Goal: Information Seeking & Learning: Learn about a topic

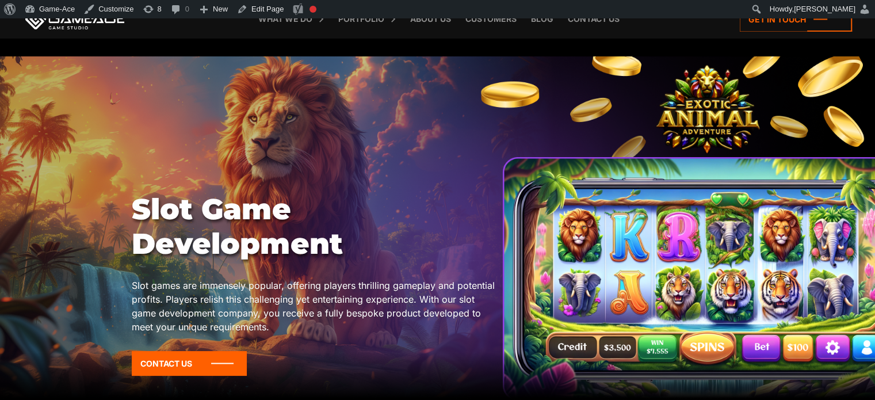
click at [808, 123] on div at bounding box center [437, 231] width 875 height 350
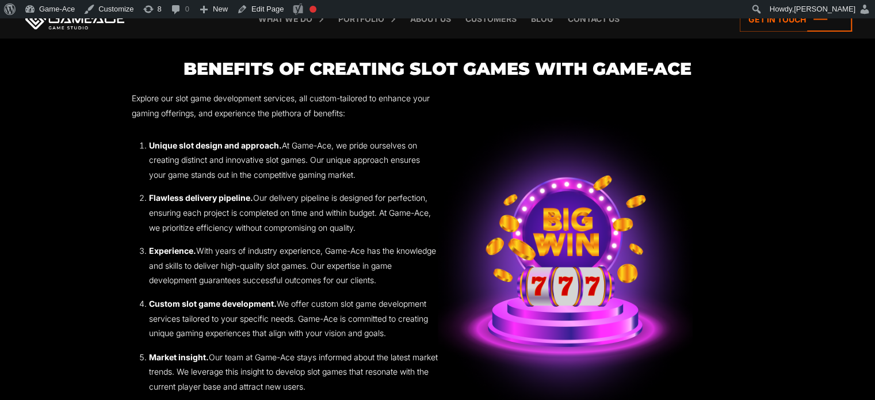
scroll to position [1845, 0]
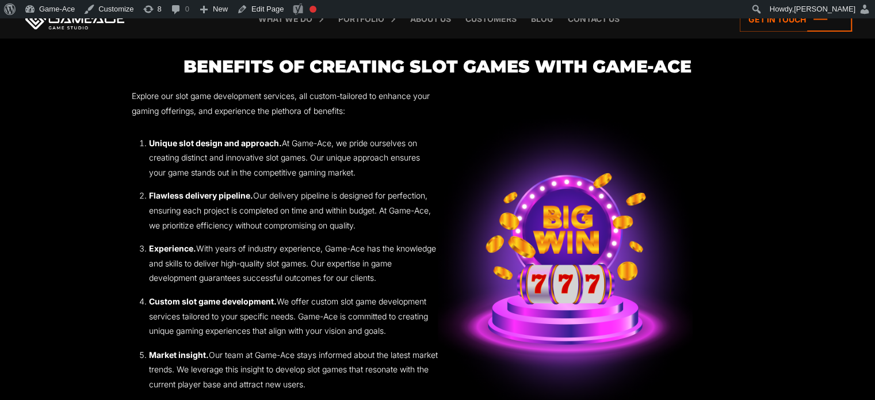
drag, startPoint x: 704, startPoint y: 94, endPoint x: 289, endPoint y: 103, distance: 414.9
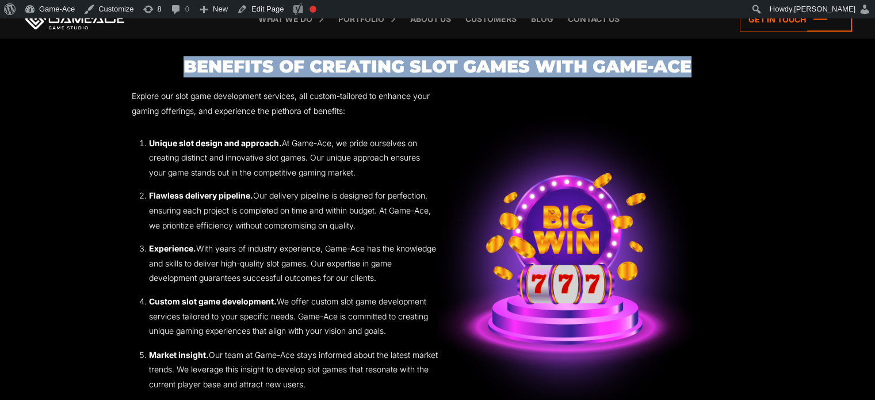
drag, startPoint x: 289, startPoint y: 103, endPoint x: 182, endPoint y: 60, distance: 115.9
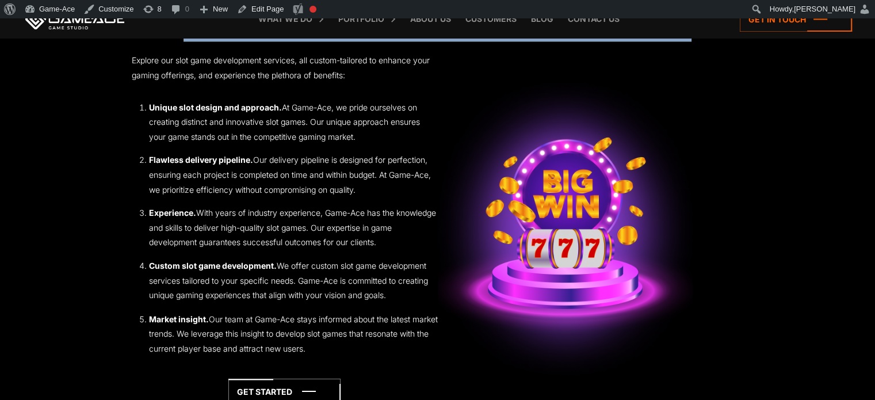
scroll to position [1880, 0]
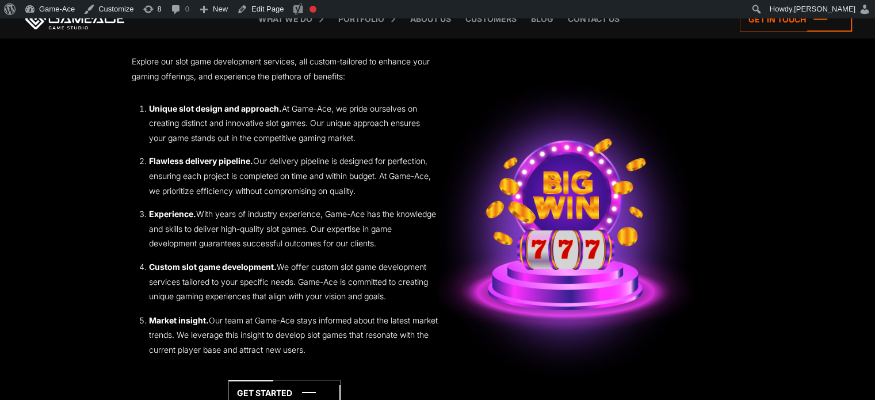
click at [702, 349] on div "Explore our slot game development services, all custom-tailored to enhance your…" at bounding box center [438, 229] width 612 height 350
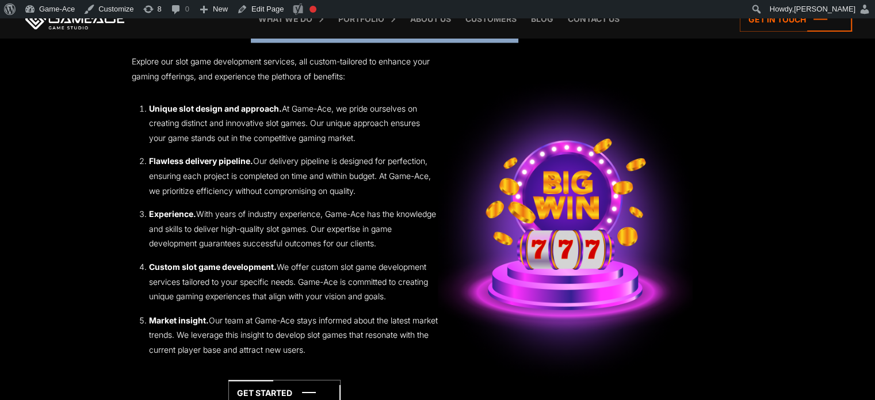
drag, startPoint x: 515, startPoint y: 59, endPoint x: 253, endPoint y: 49, distance: 261.9
click at [253, 41] on h3 "Benefits of Creating Slot Games with Game-Ace" at bounding box center [438, 31] width 612 height 19
copy h3 "ts of Creating Slot Game"
click at [266, 15] on link "Edit Page" at bounding box center [260, 9] width 56 height 18
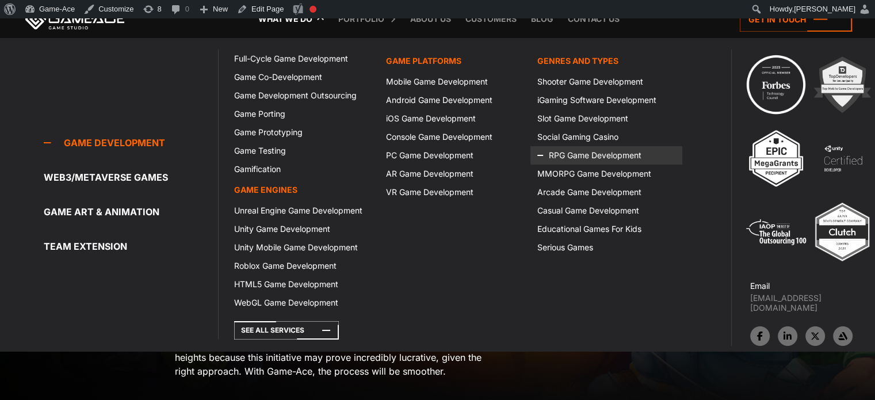
click at [557, 155] on icon at bounding box center [551, 155] width 28 height 18
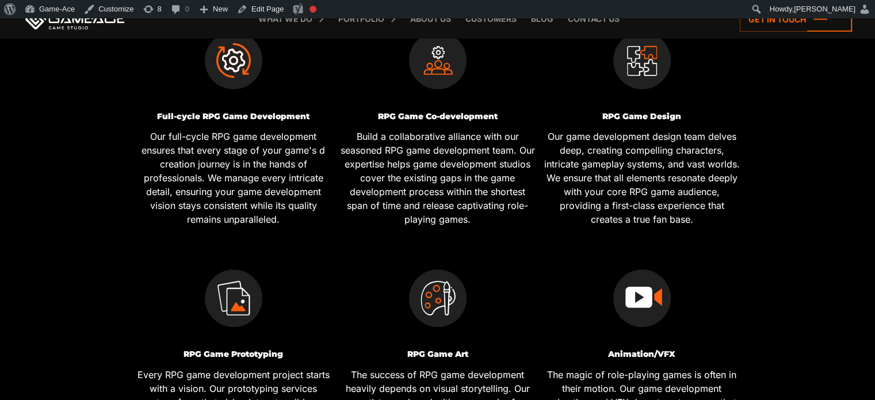
scroll to position [494, 0]
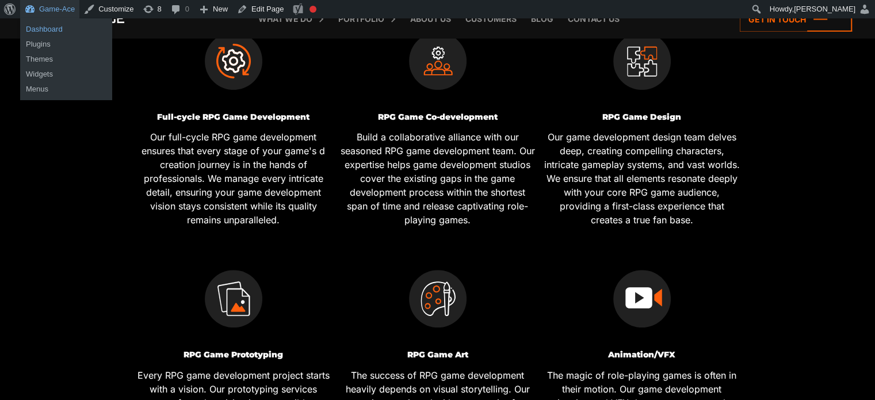
click at [52, 26] on link "Dashboard" at bounding box center [66, 29] width 92 height 15
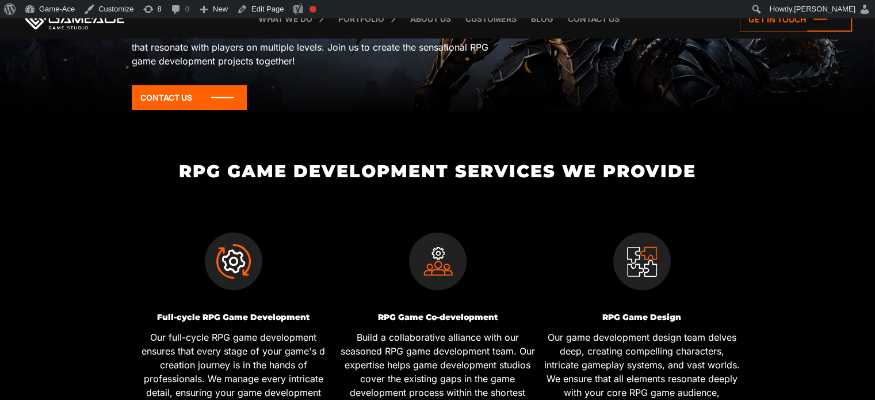
scroll to position [299, 0]
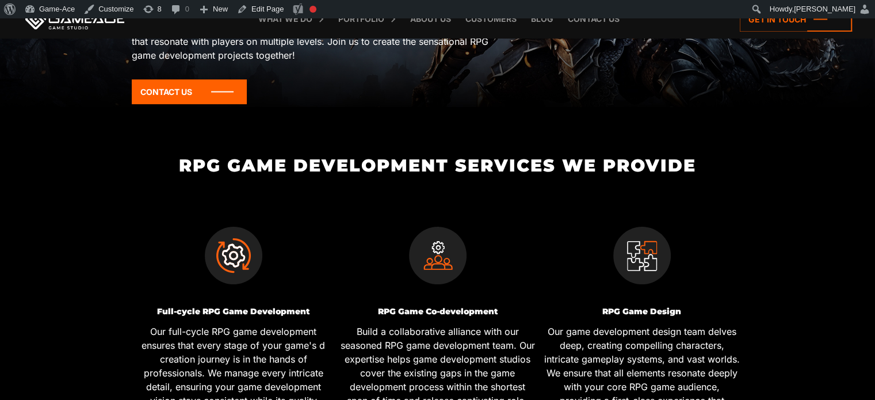
click at [263, 6] on link "Edit Page" at bounding box center [260, 9] width 56 height 18
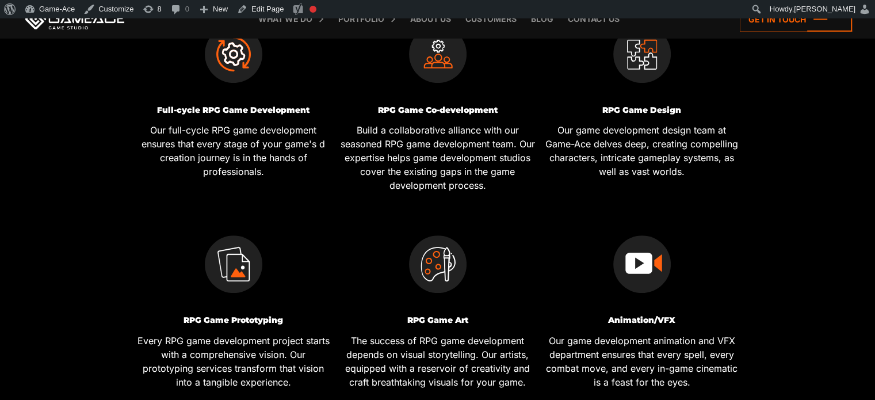
scroll to position [492, 0]
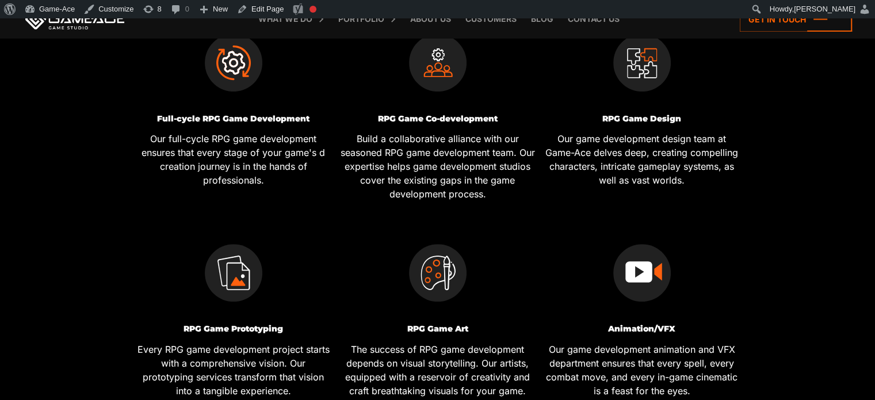
drag, startPoint x: 0, startPoint y: 0, endPoint x: 841, endPoint y: 74, distance: 844.3
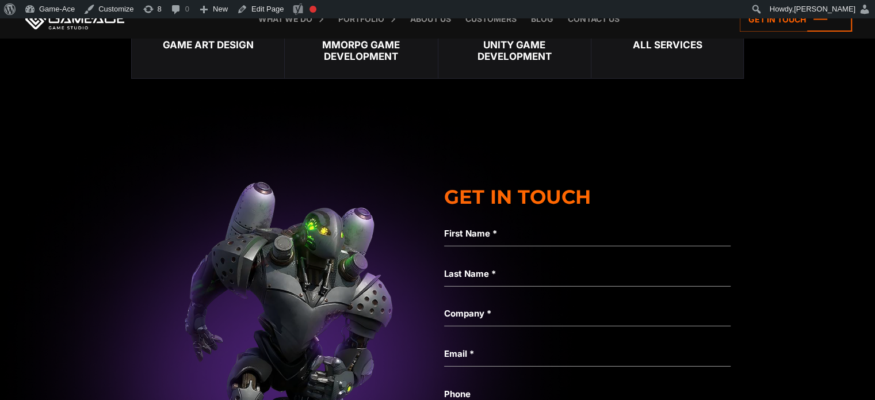
scroll to position [3707, 0]
